Goal: Information Seeking & Learning: Learn about a topic

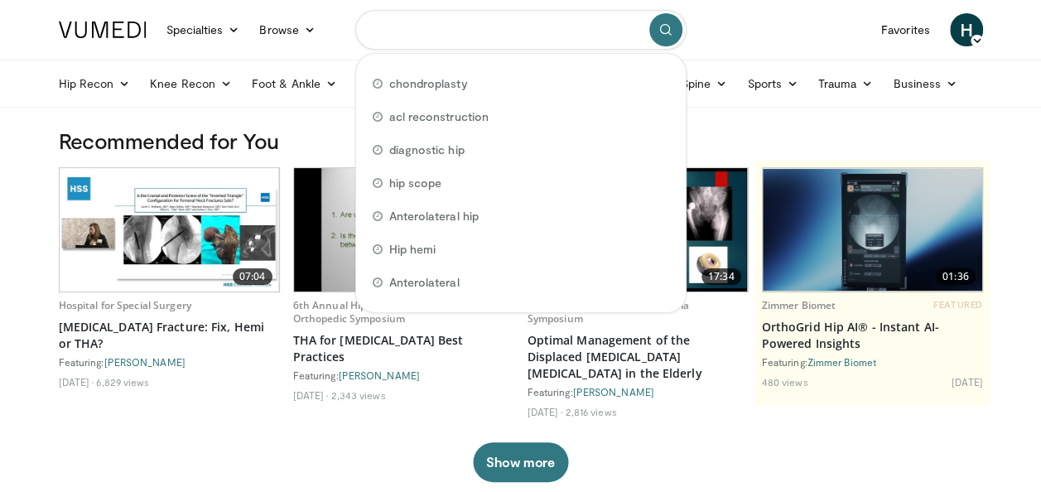
click at [423, 36] on input "Search topics, interventions" at bounding box center [520, 30] width 331 height 40
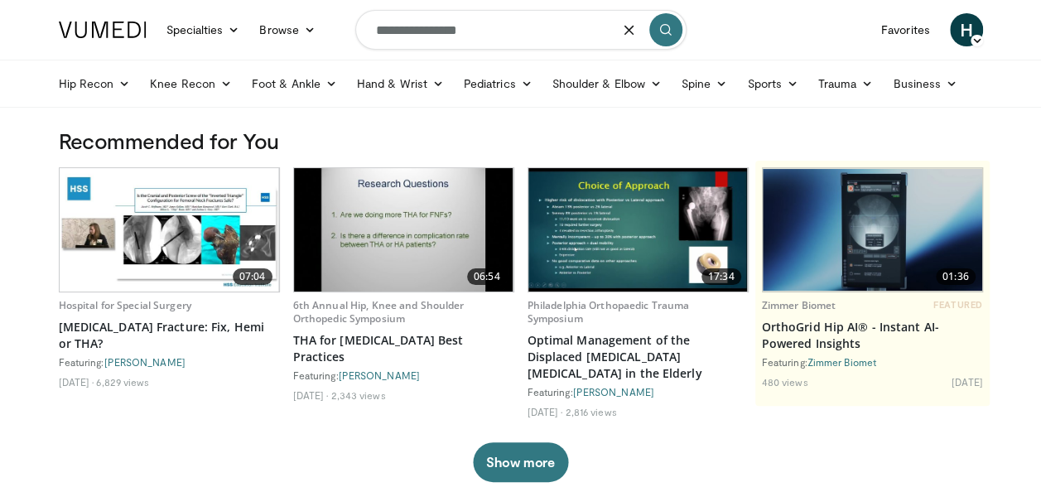
type input "**********"
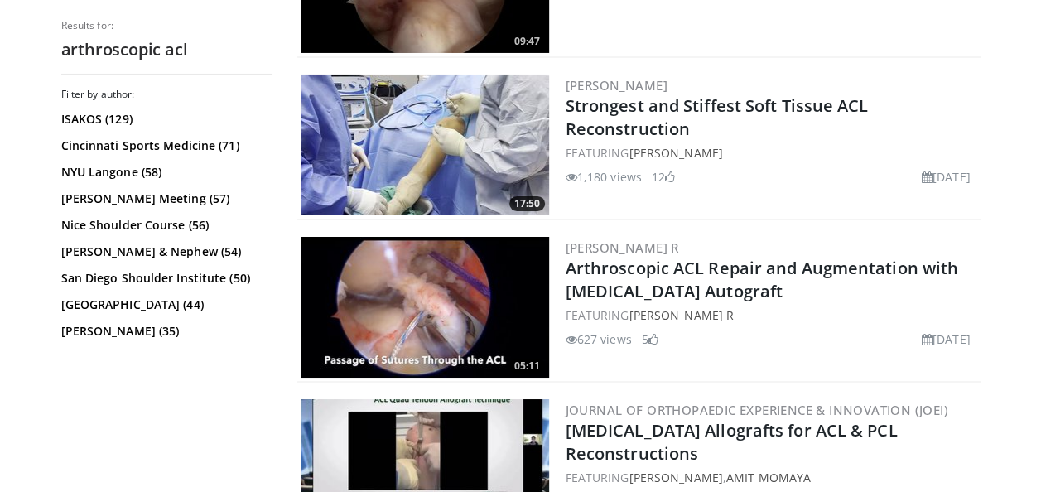
scroll to position [2884, 0]
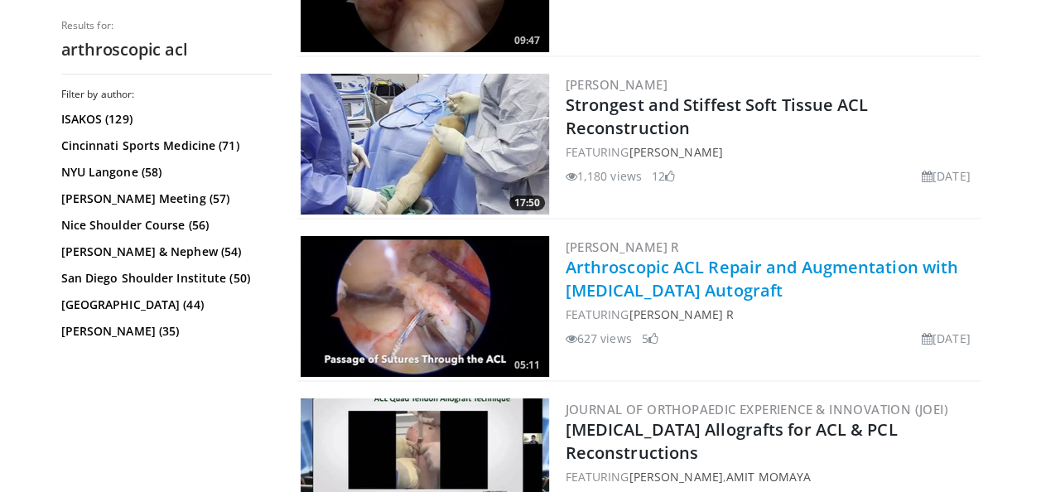
click at [653, 301] on link "Arthroscopic ACL Repair and Augmentation with [MEDICAL_DATA] Autograft" at bounding box center [762, 279] width 393 height 46
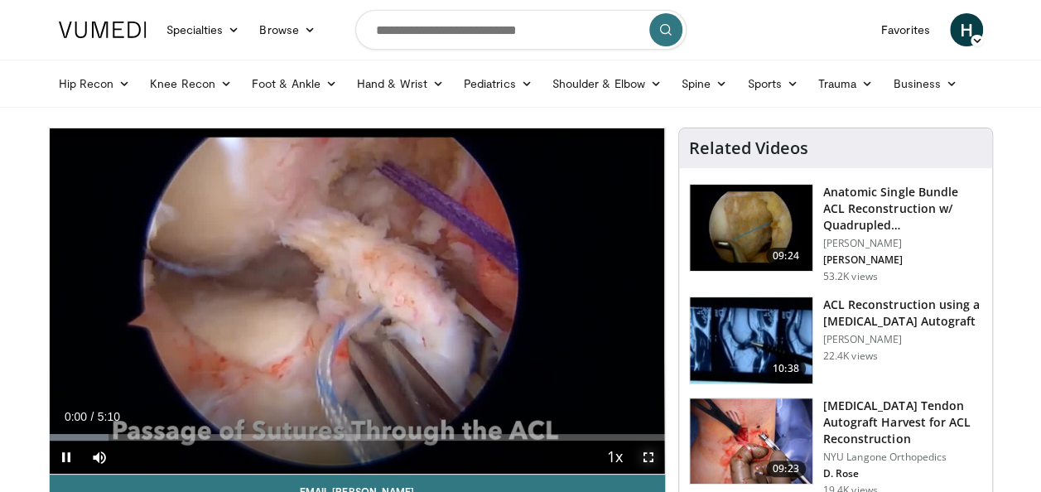
click at [649, 460] on span "Video Player" at bounding box center [648, 457] width 33 height 33
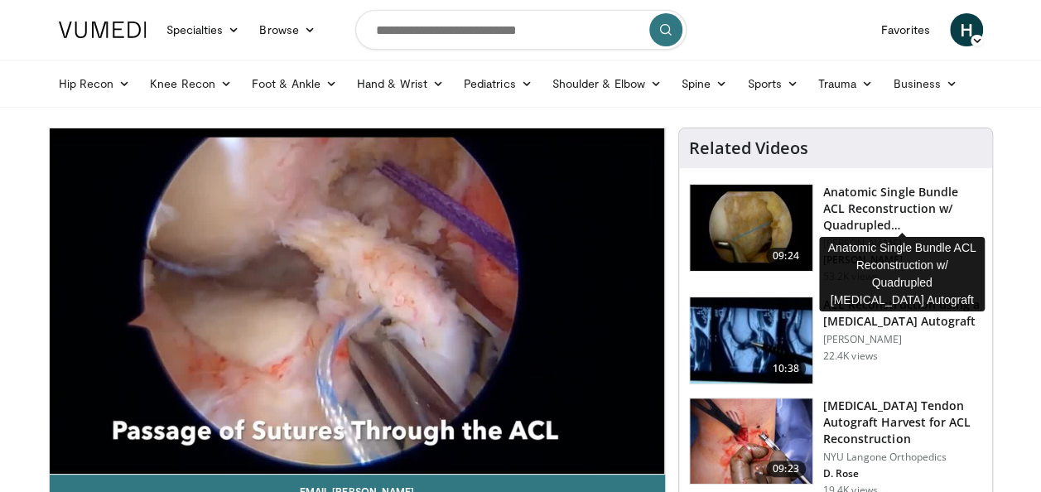
click at [897, 217] on h3 "Anatomic Single Bundle ACL Reconstruction w/ Quadrupled Hamstring Au…" at bounding box center [902, 209] width 159 height 50
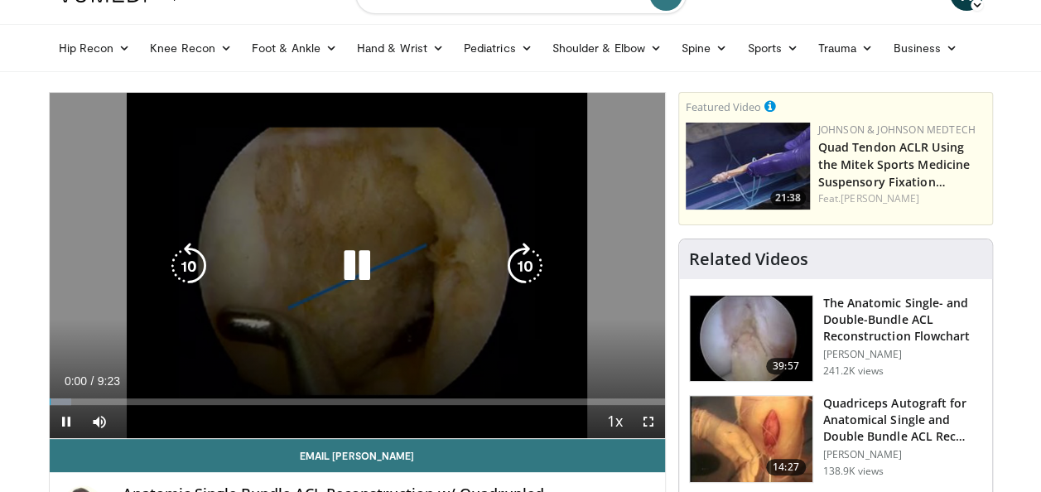
scroll to position [36, 0]
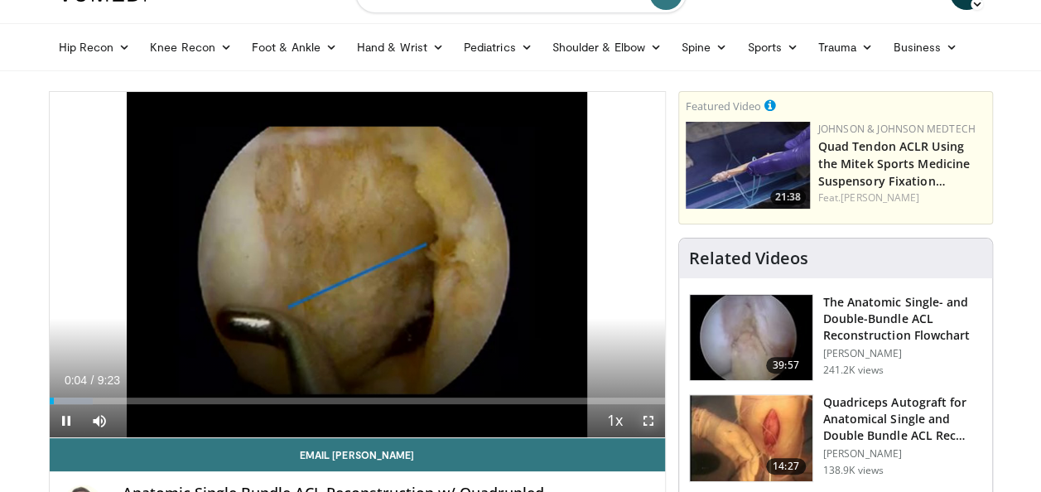
click at [644, 418] on span "Video Player" at bounding box center [648, 420] width 33 height 33
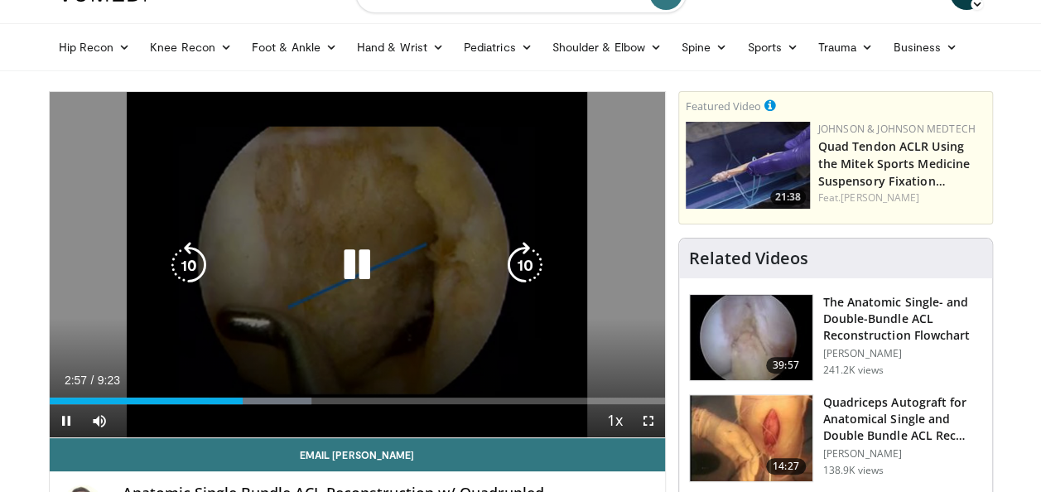
click at [354, 250] on icon "Video Player" at bounding box center [357, 265] width 46 height 46
